Goal: Task Accomplishment & Management: Use online tool/utility

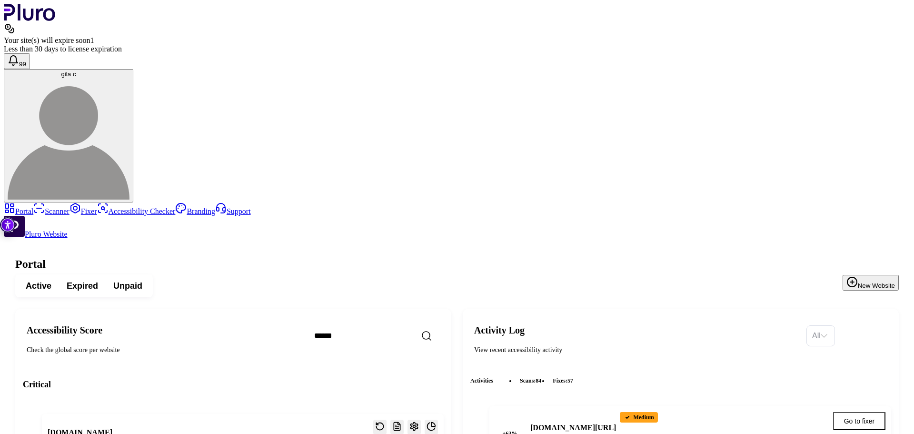
scroll to position [1342, 0]
click at [33, 202] on icon "Sidebar menu" at bounding box center [38, 207] width 11 height 11
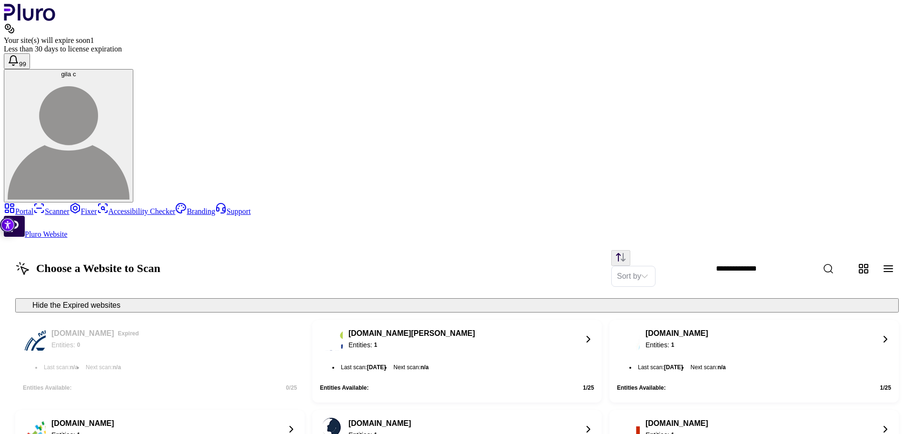
scroll to position [785, 0]
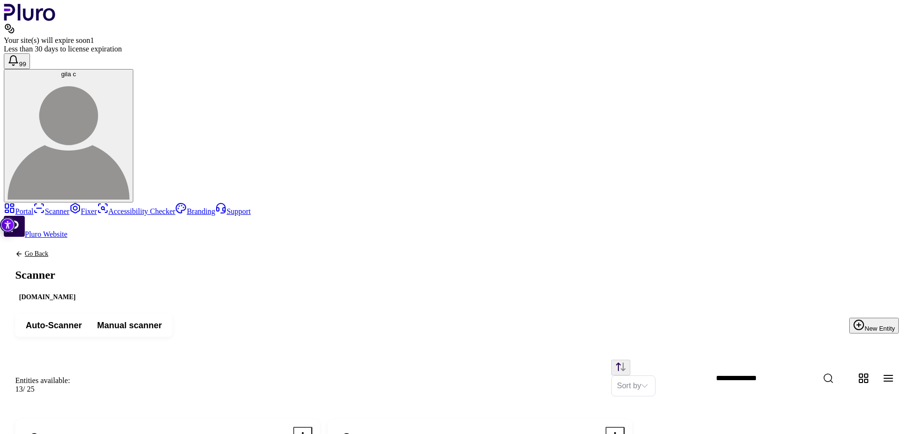
click at [33, 207] on link "Portal" at bounding box center [19, 211] width 30 height 8
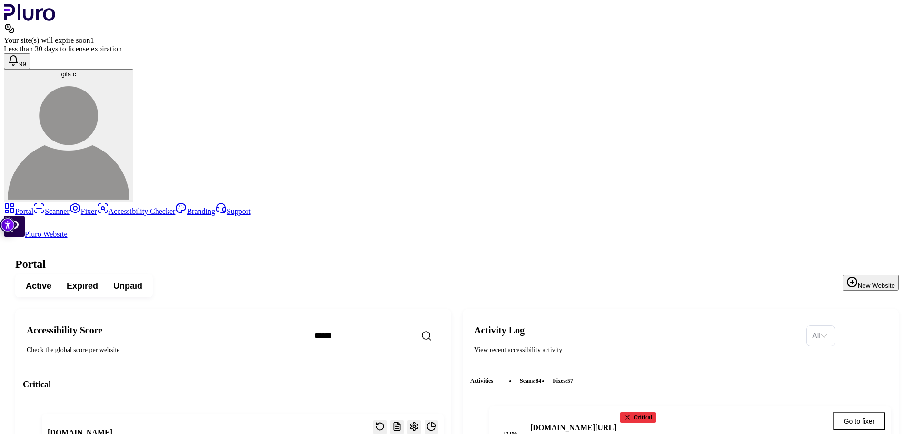
scroll to position [1342, 0]
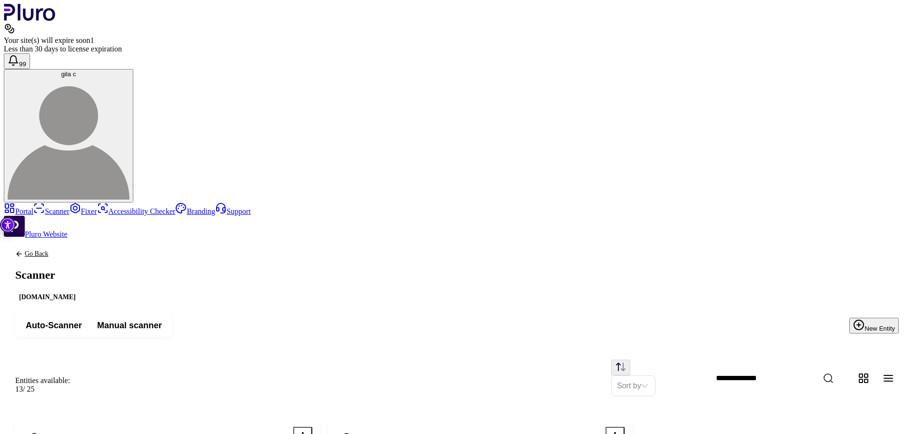
scroll to position [143, 0]
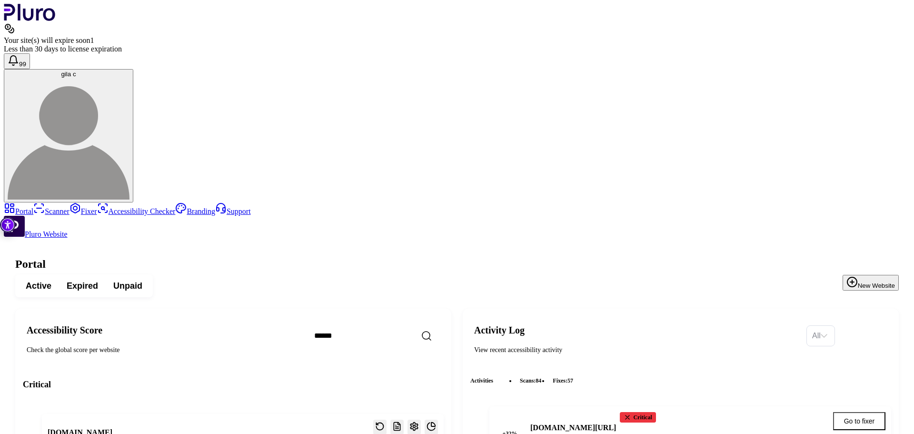
scroll to position [1489, 0]
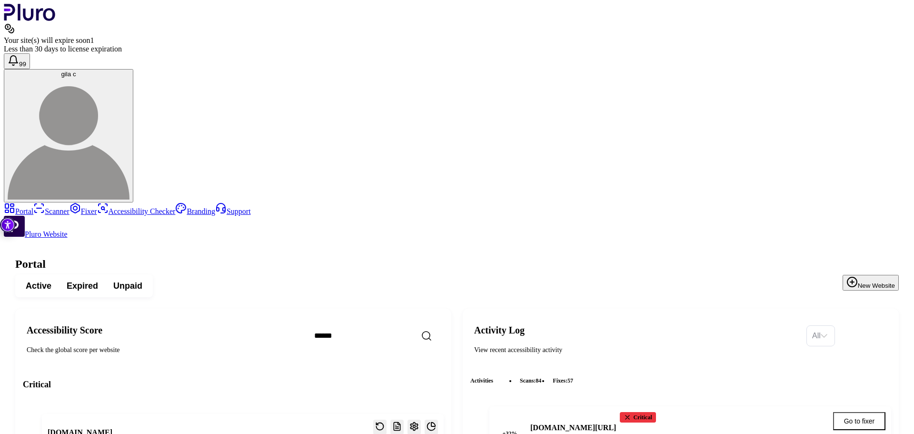
click at [371, 274] on div "Active Expired Unpaid New Website" at bounding box center [456, 285] width 883 height 23
click at [49, 207] on link "Scanner" at bounding box center [51, 211] width 36 height 8
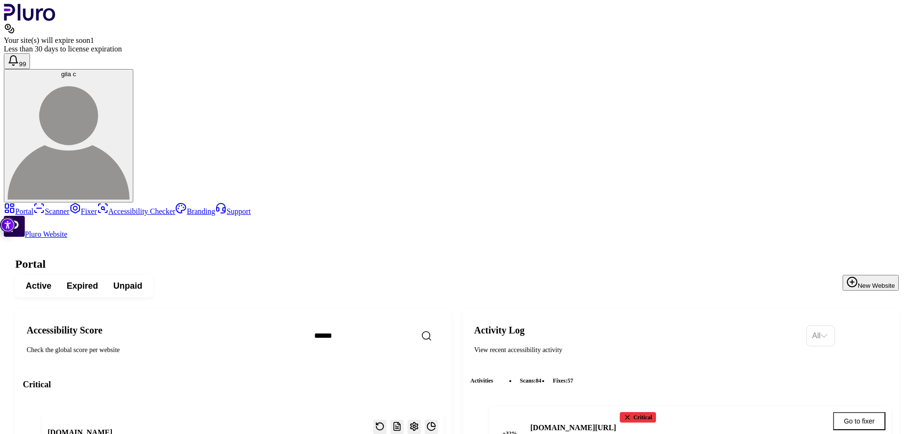
scroll to position [1442, 0]
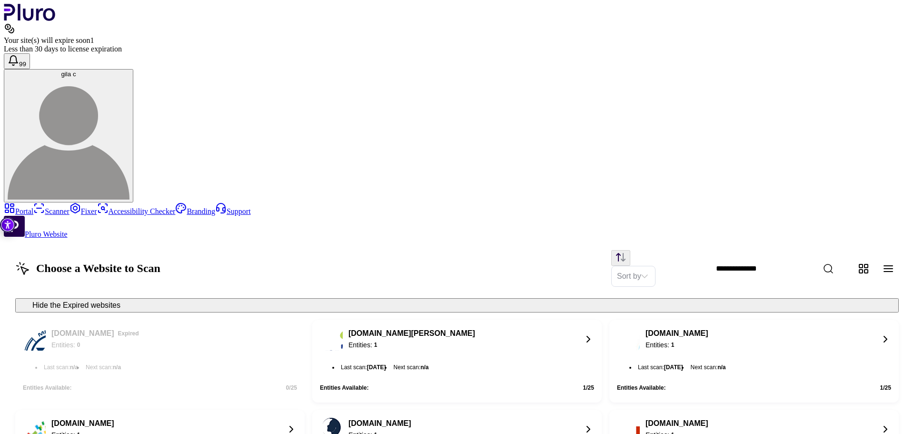
scroll to position [804, 0]
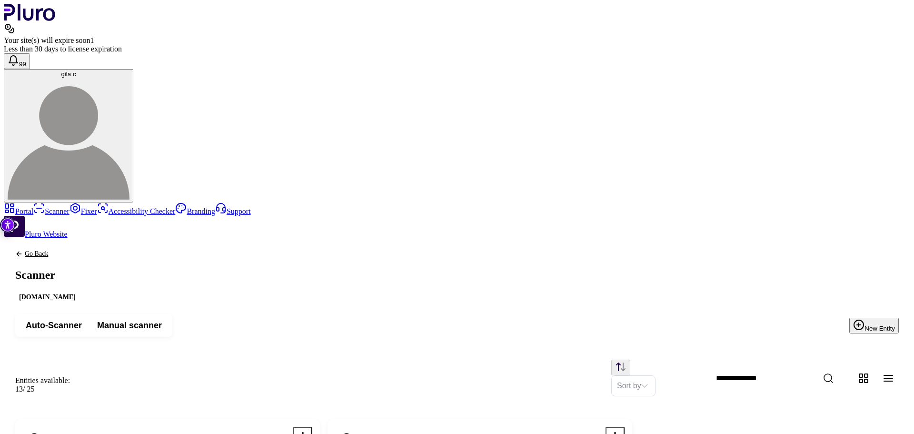
scroll to position [143, 0]
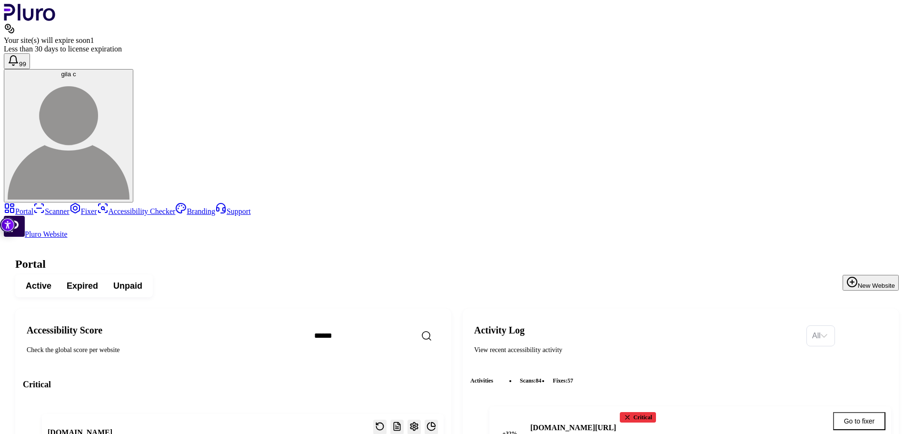
scroll to position [1532, 0]
copy h3 "[DOMAIN_NAME]"
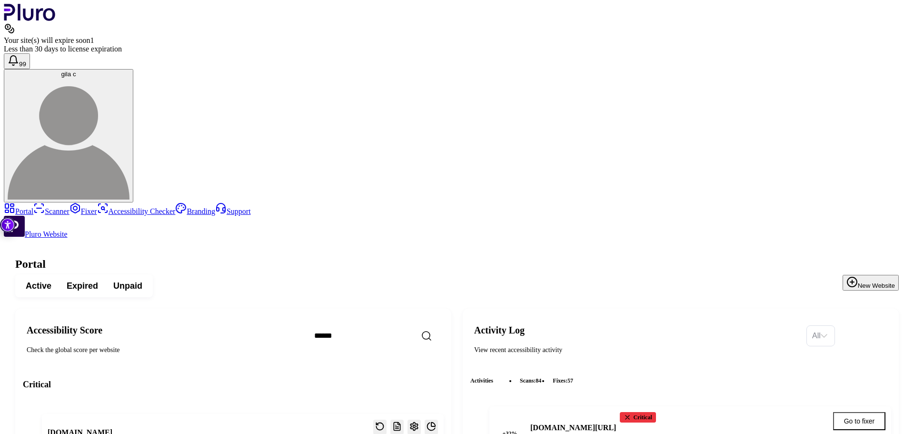
scroll to position [1469, 0]
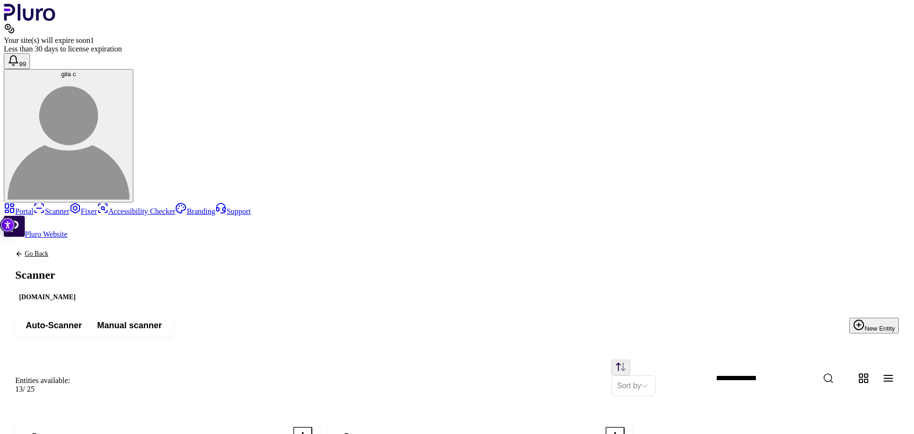
scroll to position [143, 0]
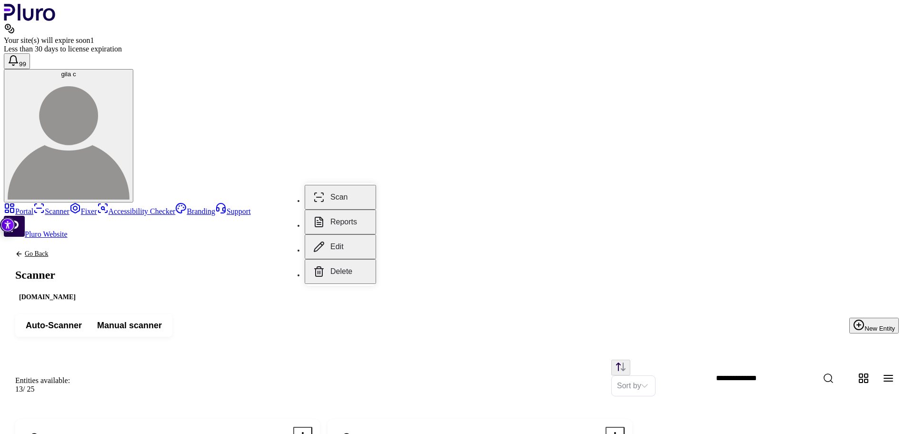
click at [342, 187] on button "Scan" at bounding box center [340, 197] width 71 height 25
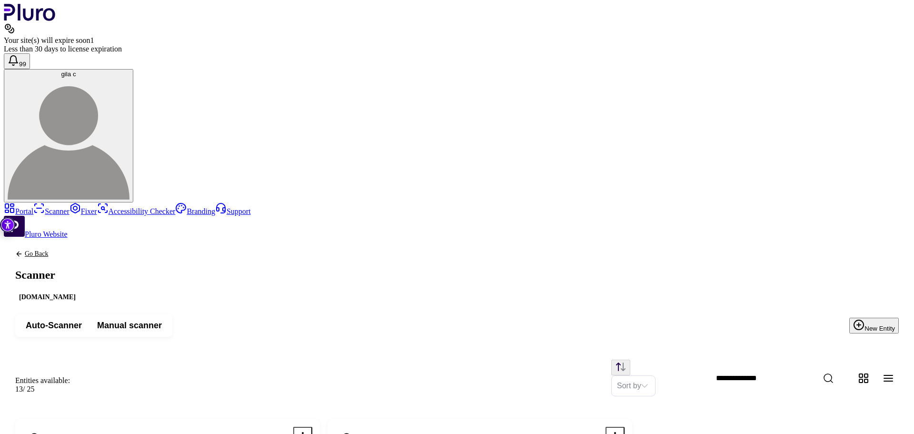
drag, startPoint x: 471, startPoint y: 95, endPoint x: 410, endPoint y: 94, distance: 60.9
drag, startPoint x: 432, startPoint y: 96, endPoint x: 452, endPoint y: 97, distance: 20.5
drag, startPoint x: 434, startPoint y: 92, endPoint x: 460, endPoint y: 92, distance: 26.2
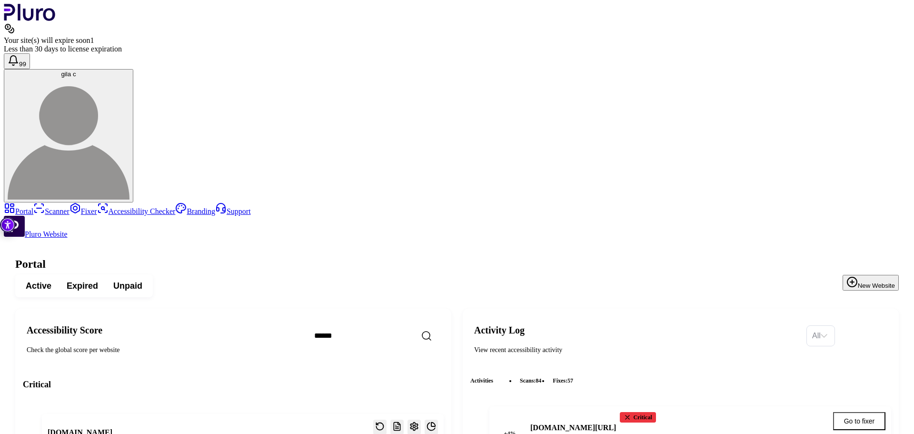
scroll to position [1442, 0]
click at [35, 204] on icon "Sidebar menu" at bounding box center [39, 208] width 9 height 9
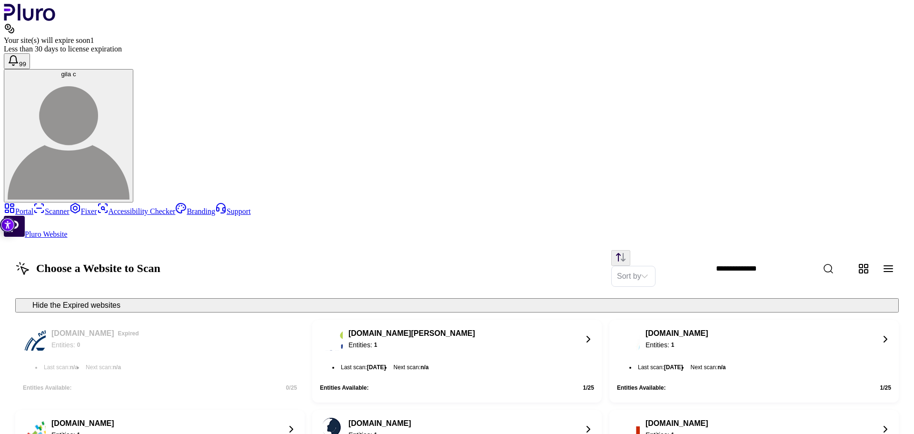
scroll to position [642, 0]
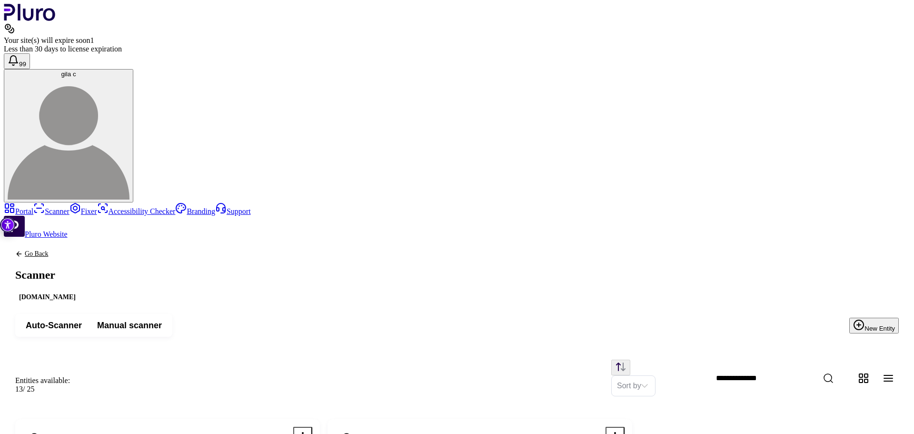
scroll to position [95, 0]
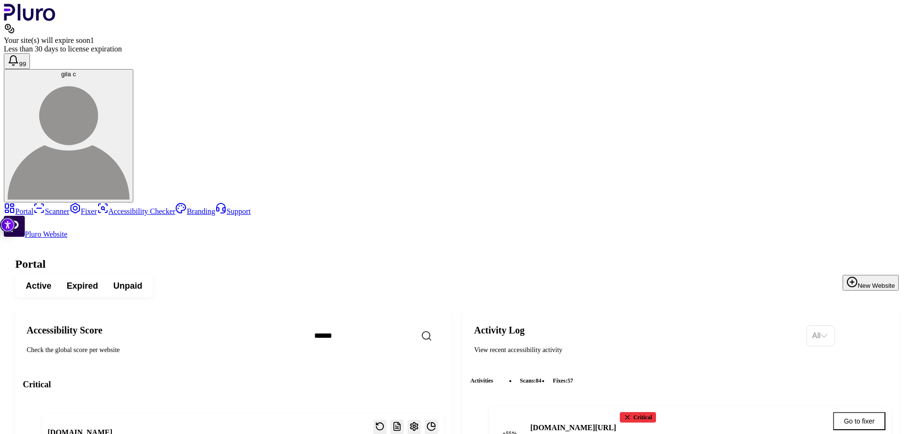
click at [443, 257] on h1 "Portal" at bounding box center [456, 263] width 883 height 13
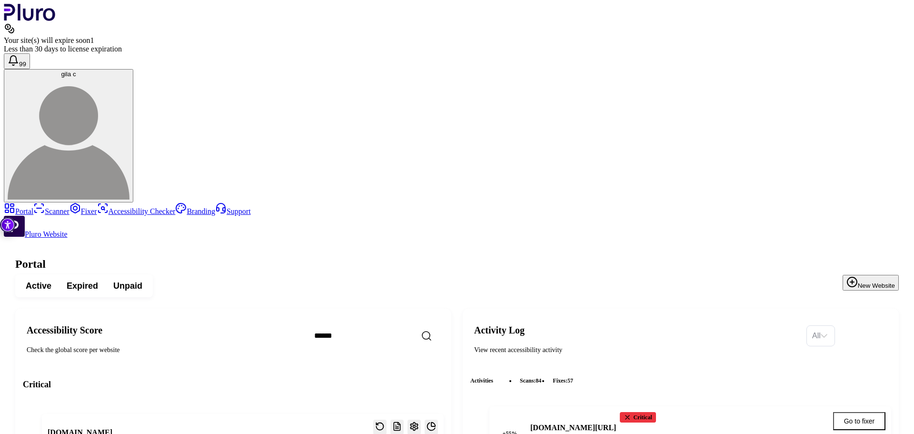
click at [39, 207] on link "Scanner" at bounding box center [51, 211] width 36 height 8
drag, startPoint x: 150, startPoint y: 190, endPoint x: 217, endPoint y: 190, distance: 66.6
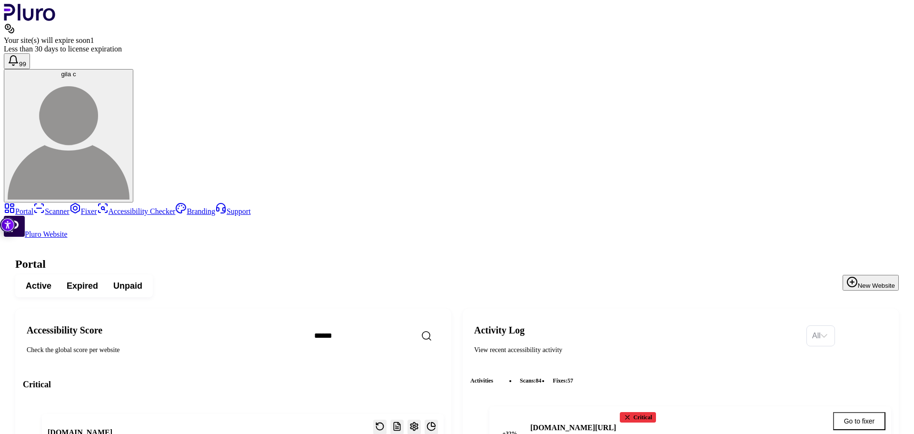
copy h3 "[DOMAIN_NAME]"
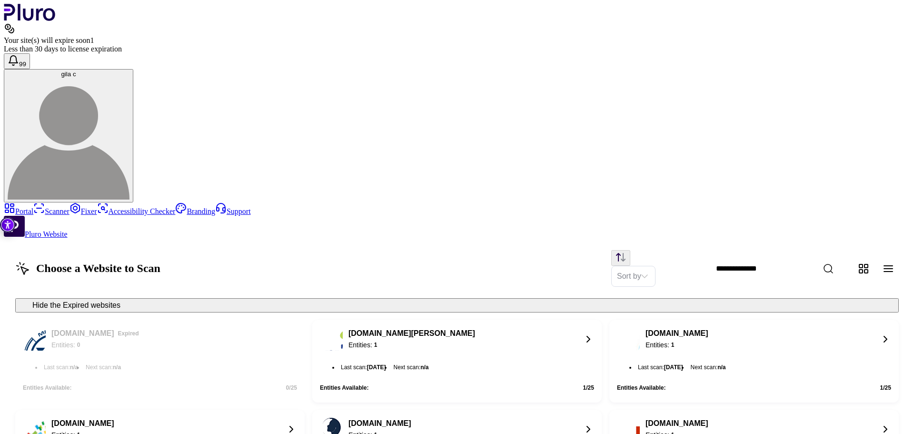
scroll to position [804, 0]
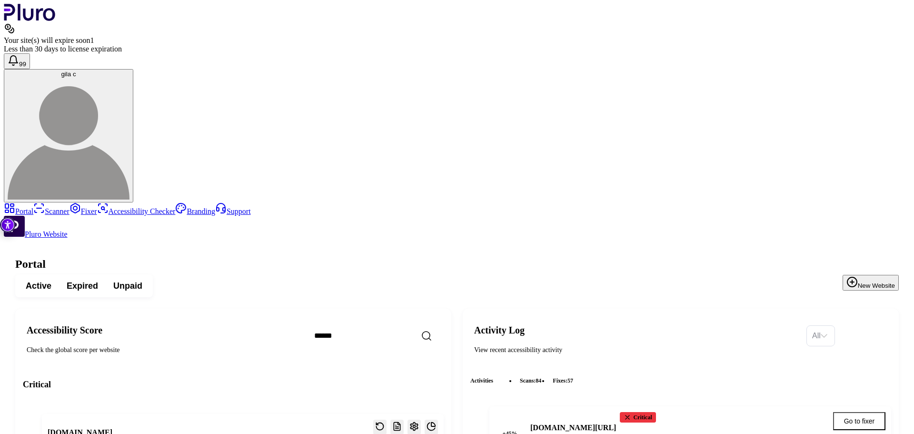
scroll to position [1503, 0]
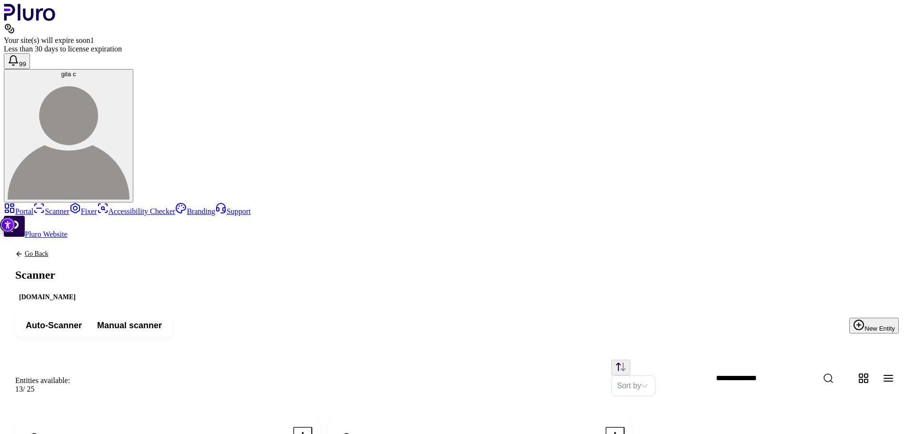
scroll to position [48, 0]
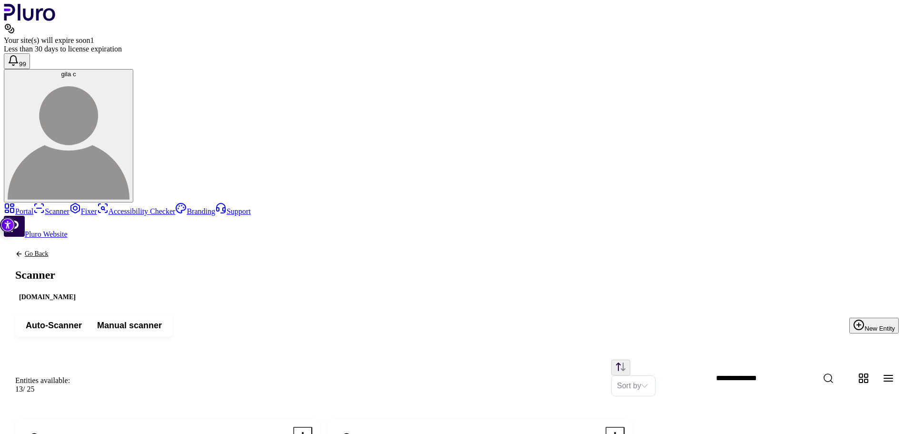
copy span "פרופיל"
drag, startPoint x: 189, startPoint y: 276, endPoint x: 305, endPoint y: 278, distance: 115.2
copy span "https://shahar-malka.com/פרופיל"
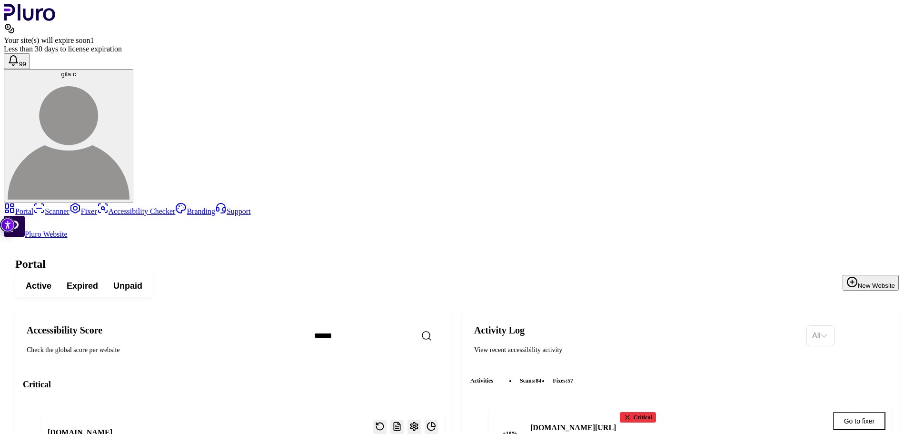
scroll to position [1589, 0]
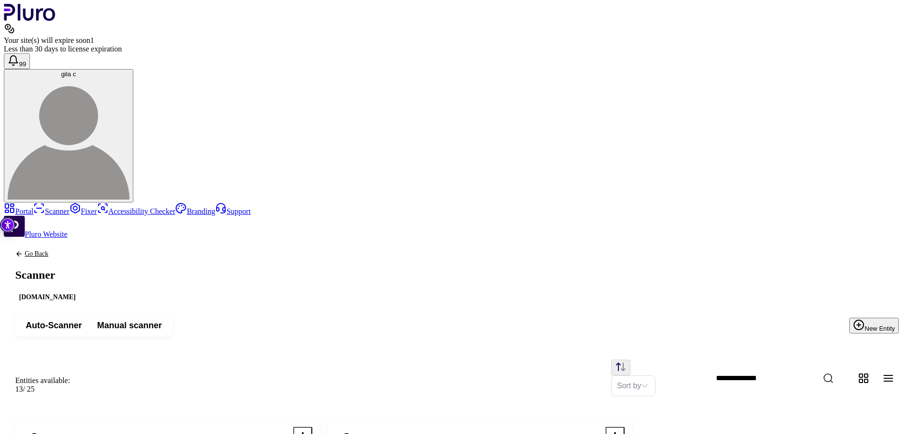
scroll to position [48, 0]
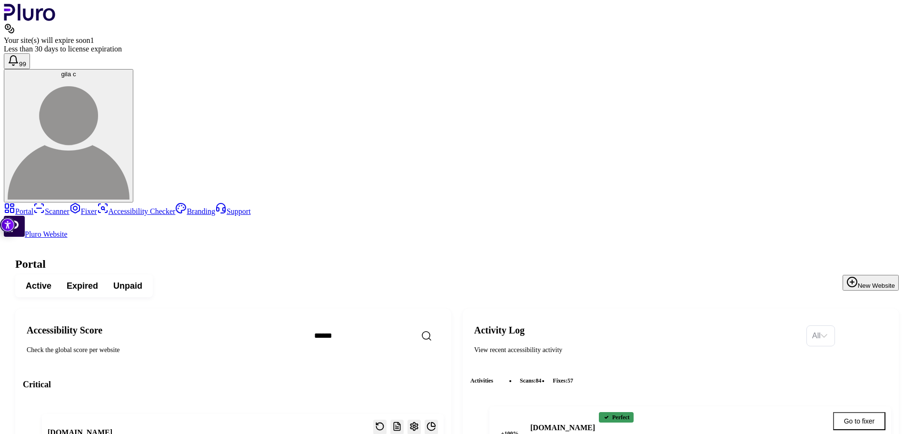
scroll to position [1589, 0]
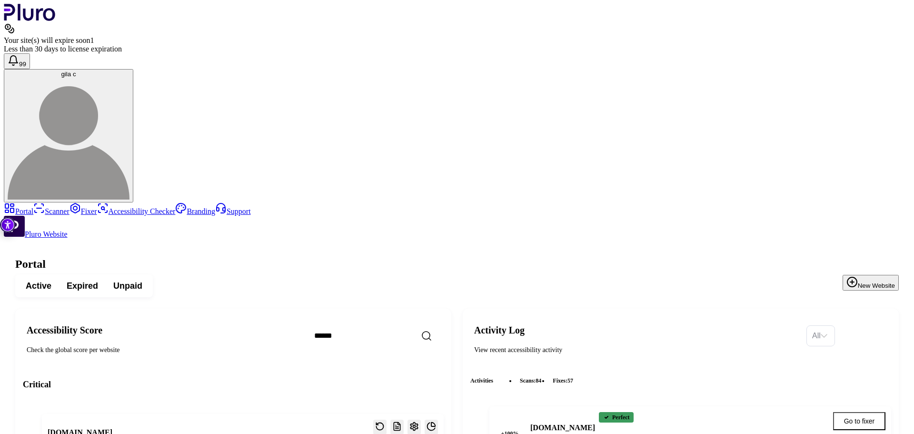
click at [314, 257] on h1 "Portal" at bounding box center [456, 263] width 883 height 13
click at [99, 238] on div "Portal Scanner Fixer Accessibility Checker Branding Support Pluro Website" at bounding box center [457, 220] width 906 height 36
drag, startPoint x: 150, startPoint y: 187, endPoint x: 219, endPoint y: 188, distance: 69.0
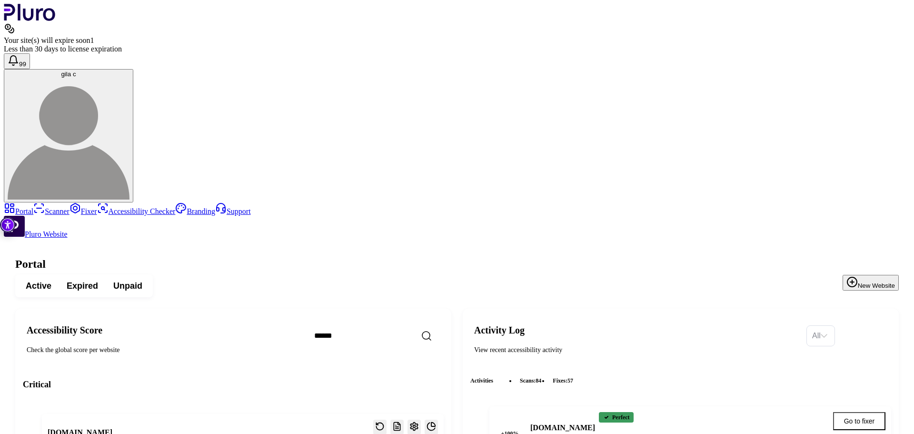
scroll to position [1637, 0]
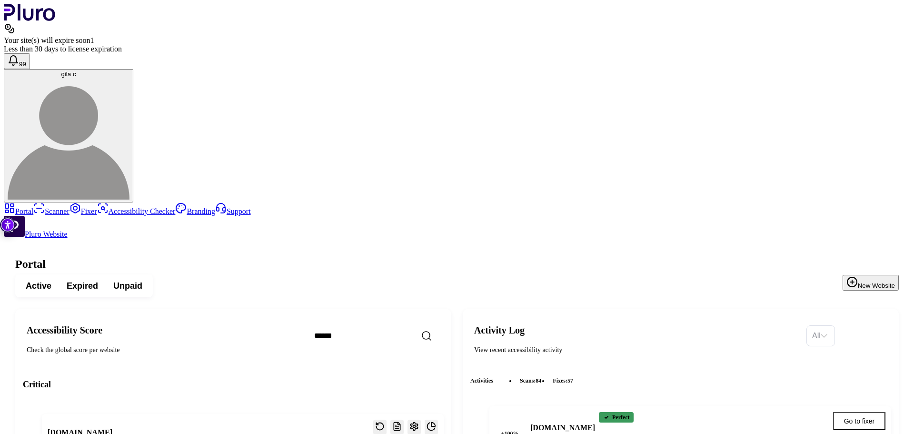
scroll to position [1541, 0]
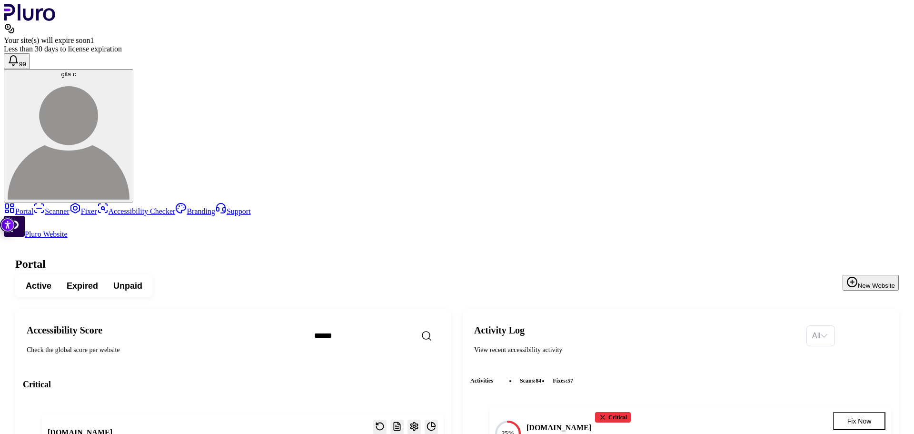
click at [285, 33] on header "Your site(s) will expire soon 1 Less than 30 days to license expiration 99 gila…" at bounding box center [457, 103] width 906 height 198
